Goal: Book appointment/travel/reservation

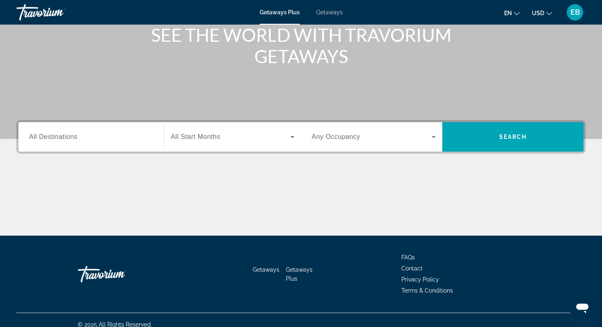
scroll to position [116, 0]
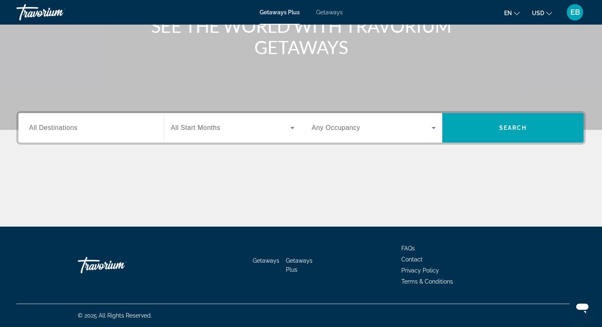
click at [291, 129] on icon "Search widget" at bounding box center [293, 128] width 10 height 10
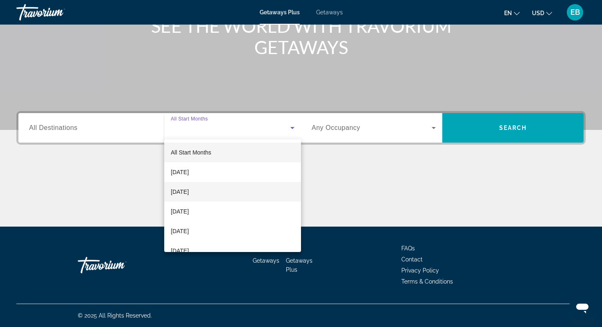
click at [189, 195] on span "[DATE]" at bounding box center [180, 192] width 18 height 10
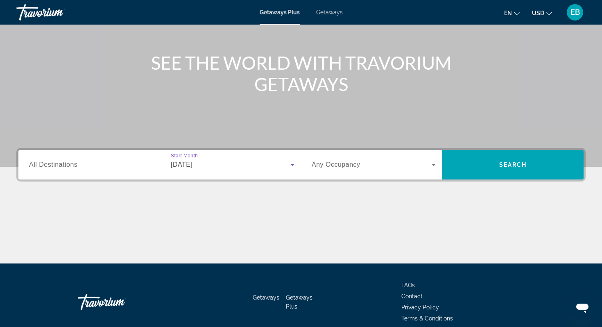
scroll to position [79, 0]
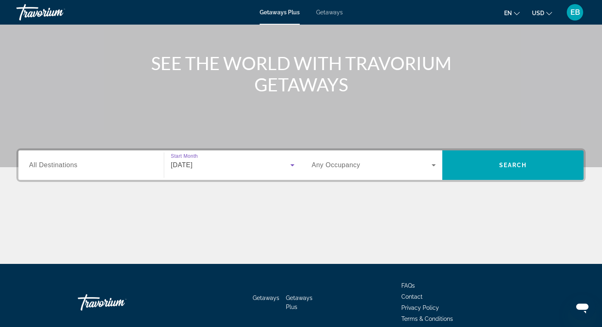
click at [436, 166] on icon "Search widget" at bounding box center [434, 165] width 10 height 10
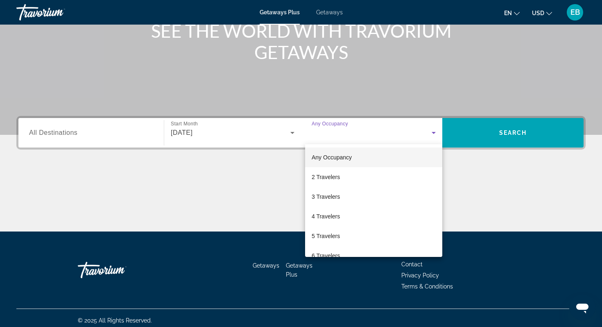
scroll to position [116, 0]
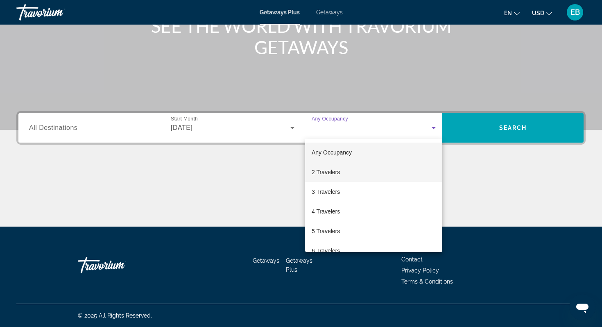
click at [386, 168] on mat-option "2 Travelers" at bounding box center [373, 172] width 137 height 20
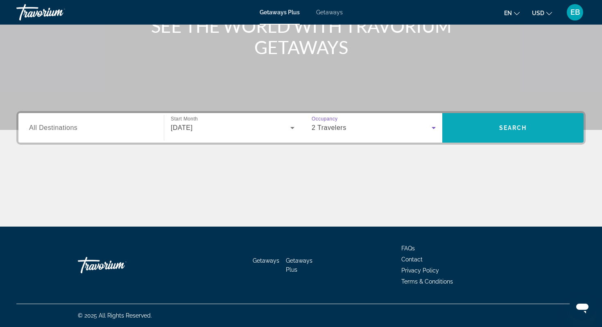
click at [529, 124] on span "Search widget" at bounding box center [513, 128] width 141 height 20
